Goal: Task Accomplishment & Management: Manage account settings

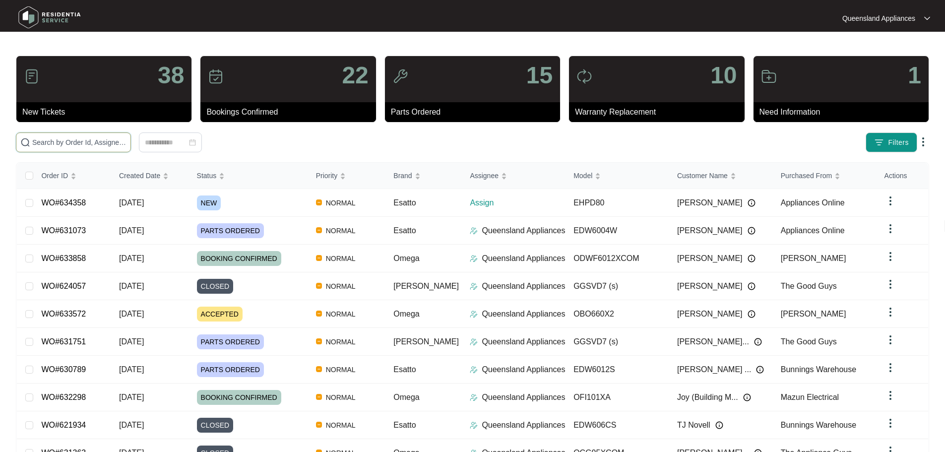
click at [104, 142] on input "text" at bounding box center [79, 142] width 94 height 11
paste input "634358"
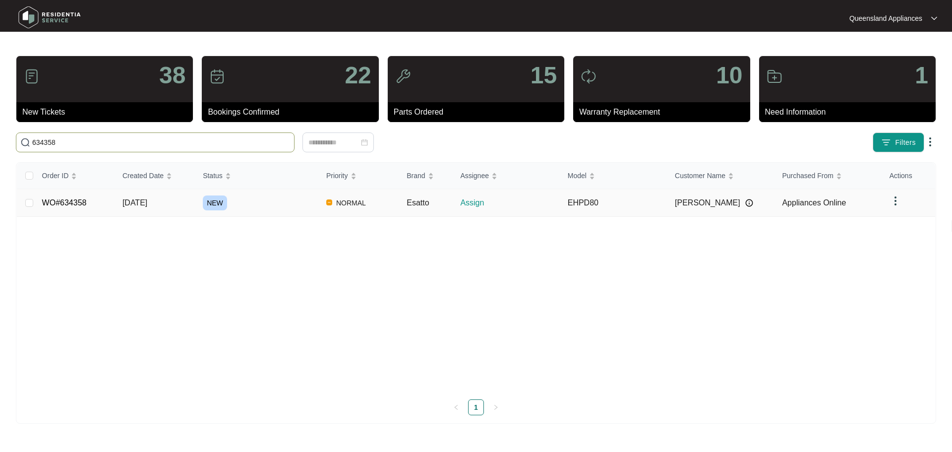
type input "634358"
click at [276, 197] on div "NEW" at bounding box center [261, 202] width 116 height 15
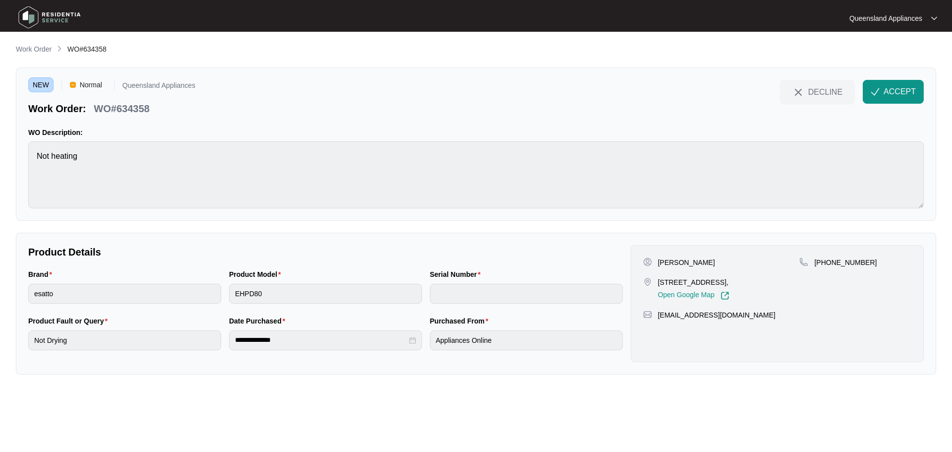
drag, startPoint x: 659, startPoint y: 283, endPoint x: 764, endPoint y: 282, distance: 104.1
click at [729, 282] on p "[STREET_ADDRESS]," at bounding box center [693, 282] width 71 height 10
copy p "[STREET_ADDRESS]"
click at [150, 105] on div "WO#634358" at bounding box center [121, 106] width 63 height 17
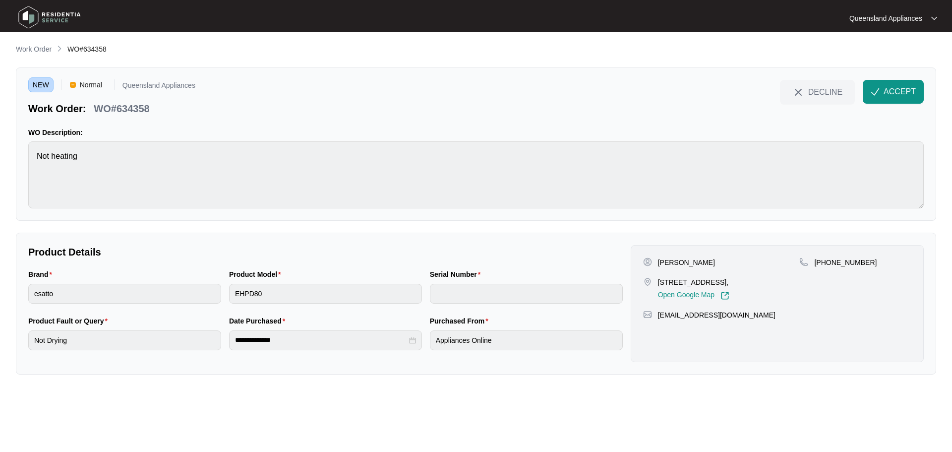
click at [145, 105] on p "WO#634358" at bounding box center [122, 109] width 56 height 14
copy p "634358"
click at [845, 259] on p "[PHONE_NUMBER]" at bounding box center [845, 262] width 62 height 10
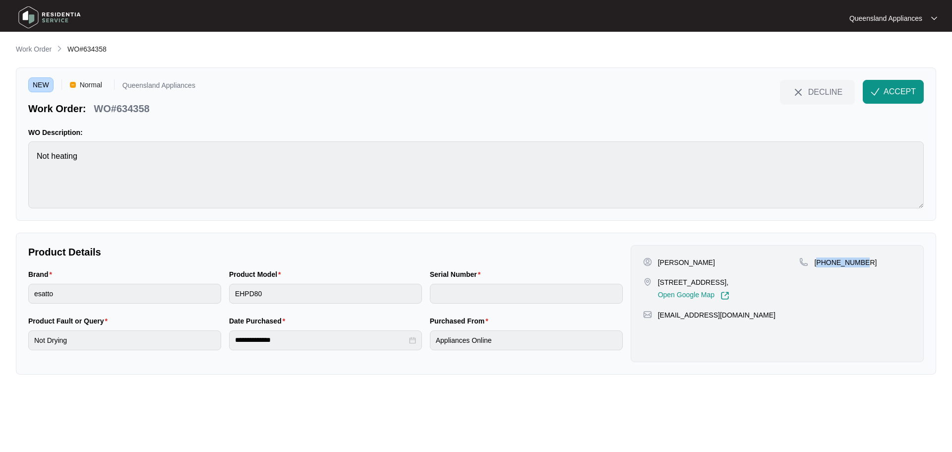
copy p "61468776439"
click at [916, 84] on button "ACCEPT" at bounding box center [893, 92] width 61 height 24
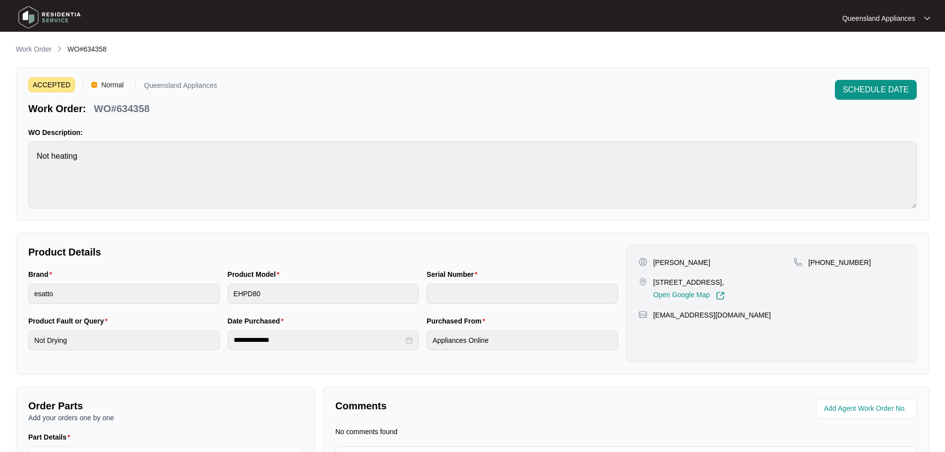
click at [867, 106] on div "SCHEDULE DATE" at bounding box center [875, 98] width 82 height 36
click at [870, 100] on div "SCHEDULE DATE" at bounding box center [875, 98] width 82 height 36
click at [879, 83] on button "SCHEDULE DATE" at bounding box center [875, 90] width 82 height 20
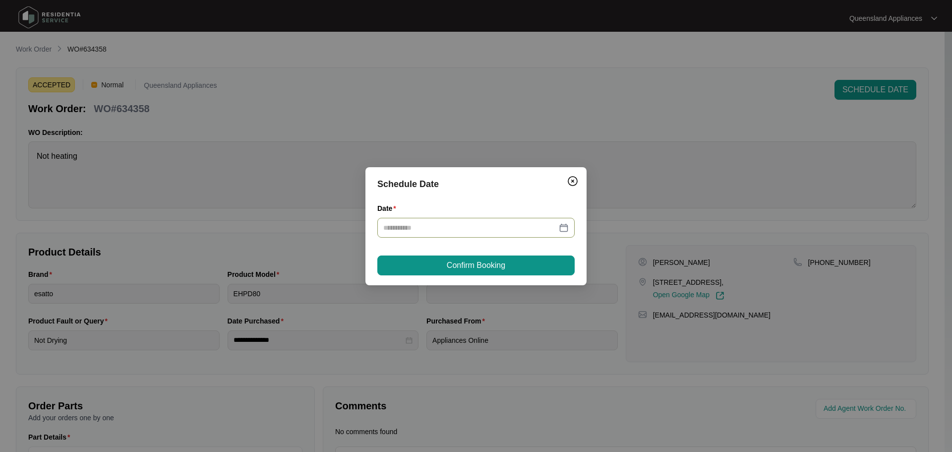
click at [564, 226] on div at bounding box center [475, 227] width 185 height 11
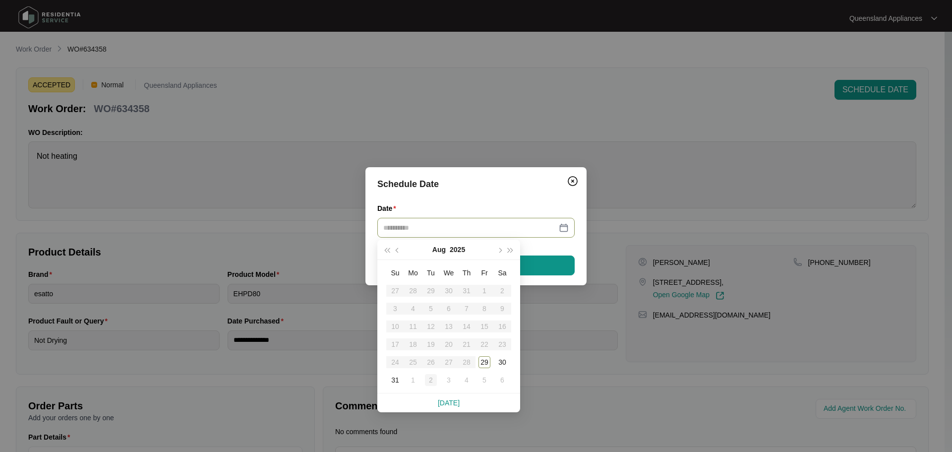
type input "**********"
click at [426, 383] on div "2" at bounding box center [431, 380] width 12 height 12
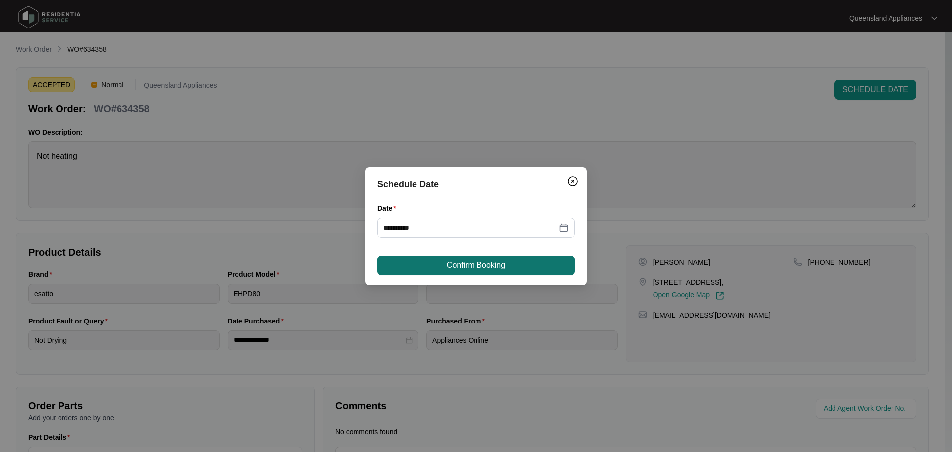
click at [468, 262] on span "Confirm Booking" at bounding box center [476, 265] width 59 height 12
